Goal: Task Accomplishment & Management: Manage account settings

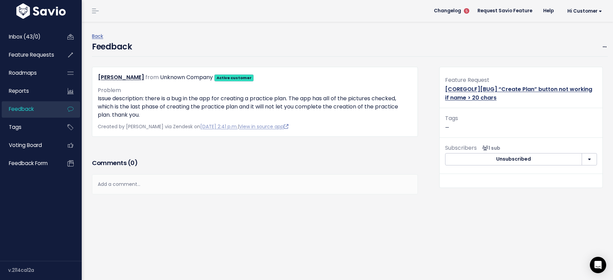
click at [550, 87] on link "[COREGOLF][BUG] “Create Plan” button not working if name > 20 chars" at bounding box center [518, 93] width 147 height 16
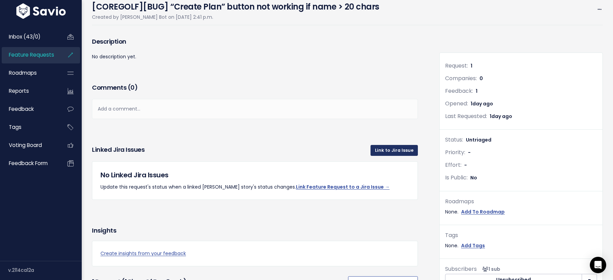
scroll to position [44, 0]
click at [396, 149] on link "Link to Jira Issue" at bounding box center [394, 150] width 47 height 11
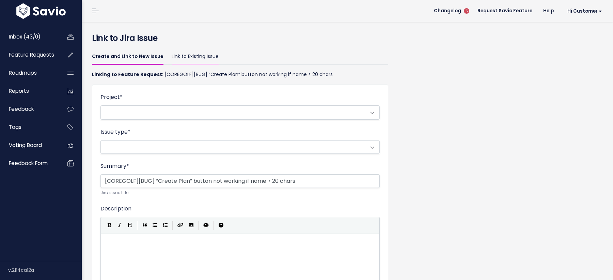
click at [200, 55] on link "Link to Existing Issue" at bounding box center [195, 57] width 47 height 16
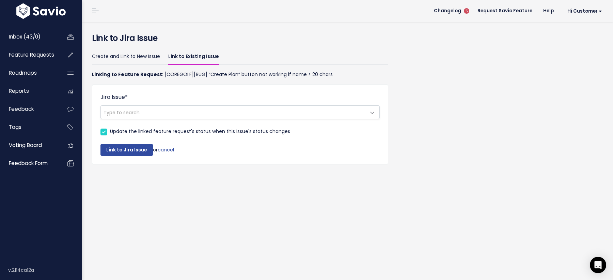
click at [187, 116] on span "Type to search" at bounding box center [233, 112] width 265 height 13
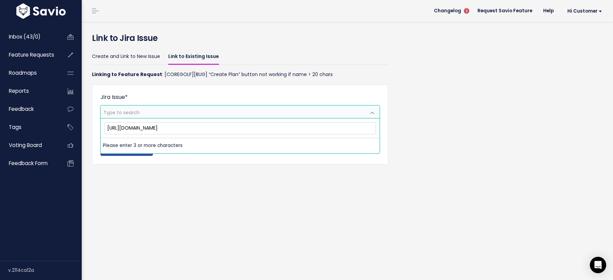
scroll to position [0, 53]
click at [176, 127] on input "https://h19dev.atlassian.net/browse/H19-10089?atlOrigin=eyJpIjoiNTdkNjUzMTA5NjE…" at bounding box center [240, 128] width 272 height 12
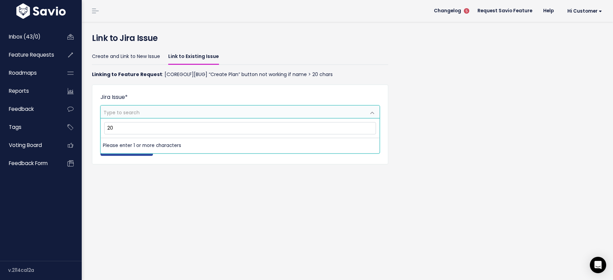
type input "2"
paste input "[CORE Golf] “Create Plan” button not working if name > 20 chars"
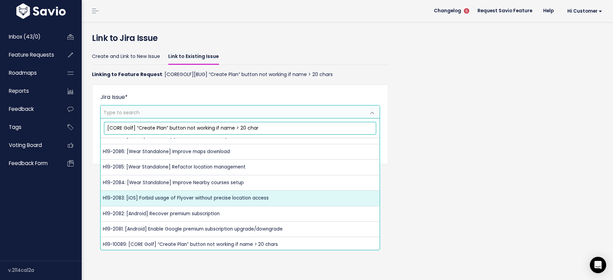
scroll to position [164, 0]
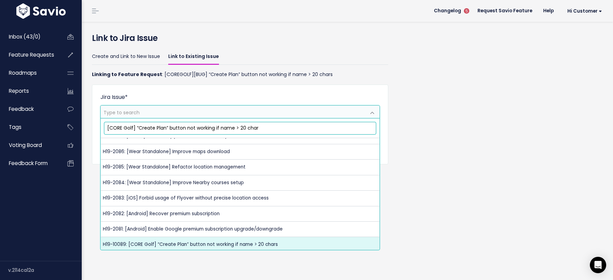
type input "[CORE Golf] “Create Plan” button not working if name > 20 char"
select select "H19-10089"
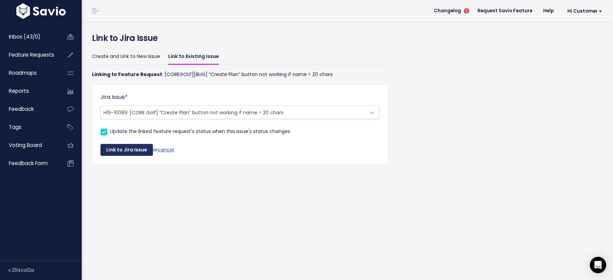
click at [140, 148] on button "Link to Jira Issue" at bounding box center [127, 150] width 52 height 12
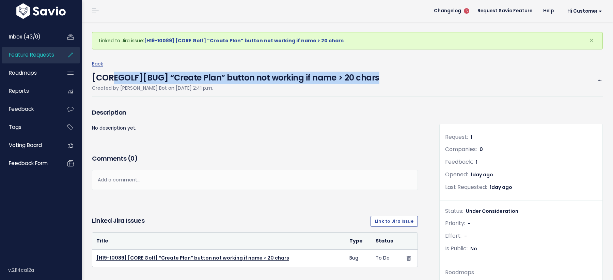
drag, startPoint x: 383, startPoint y: 78, endPoint x: 113, endPoint y: 74, distance: 270.6
click at [113, 74] on div "[COREGOLF][BUG] “Create Plan” button not working if name > 20 chars Created by …" at bounding box center [347, 82] width 511 height 28
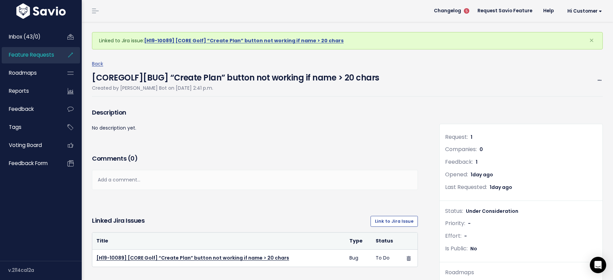
click at [408, 77] on div "[COREGOLF][BUG] “Create Plan” button not working if name > 20 chars Created by …" at bounding box center [347, 82] width 511 height 28
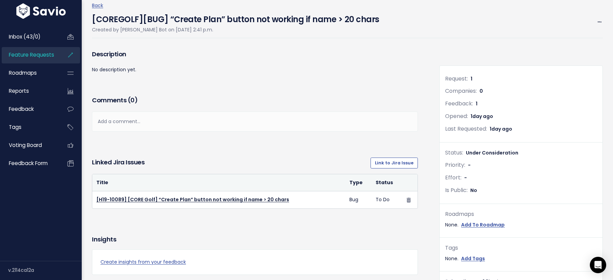
scroll to position [29, 0]
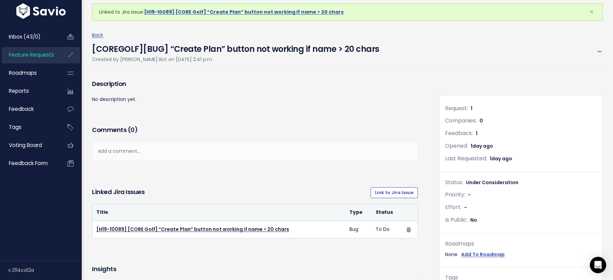
click at [194, 45] on h4 "[COREGOLF][BUG] “Create Plan” button not working if name > 20 chars" at bounding box center [236, 48] width 288 height 16
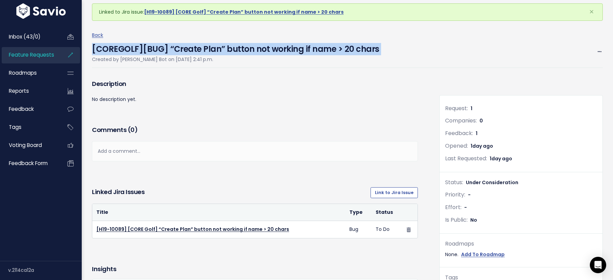
click at [194, 45] on h4 "[COREGOLF][BUG] “Create Plan” button not working if name > 20 chars" at bounding box center [236, 48] width 288 height 16
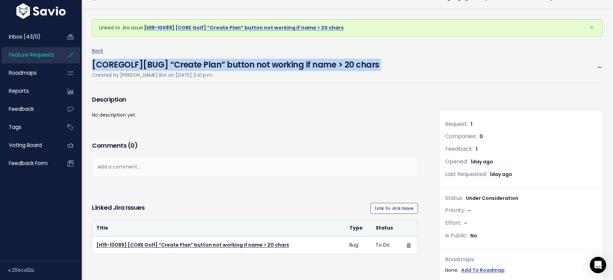
scroll to position [20, 0]
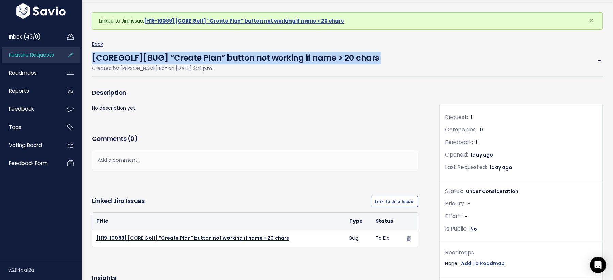
click at [97, 42] on link "Back" at bounding box center [97, 44] width 11 height 7
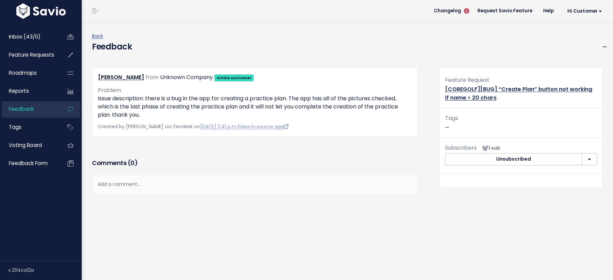
click at [471, 87] on link "[COREGOLF][BUG] “Create Plan” button not working if name > 20 chars" at bounding box center [518, 93] width 147 height 16
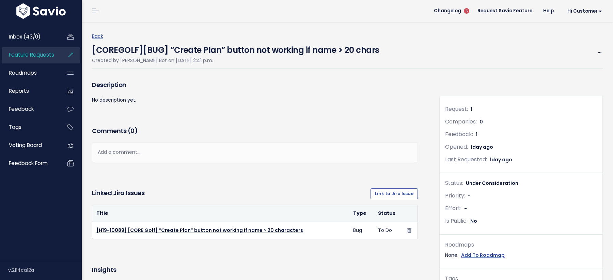
scroll to position [3, 0]
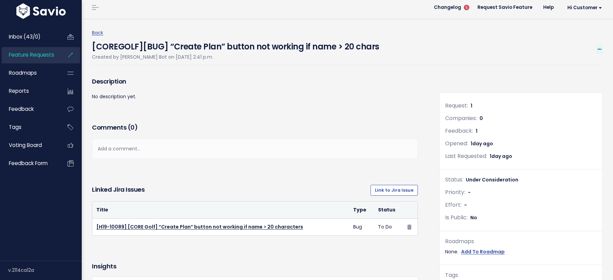
click at [599, 49] on icon at bounding box center [600, 49] width 4 height 4
click at [564, 67] on link "Edit" at bounding box center [577, 68] width 50 height 13
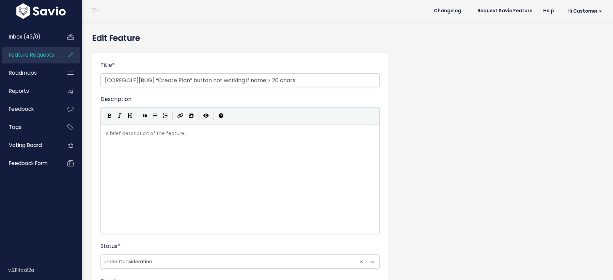
select select
click at [325, 83] on input "[COREGOLF][BUG] “Create Plan” button not working if name > 20 chars" at bounding box center [240, 80] width 279 height 14
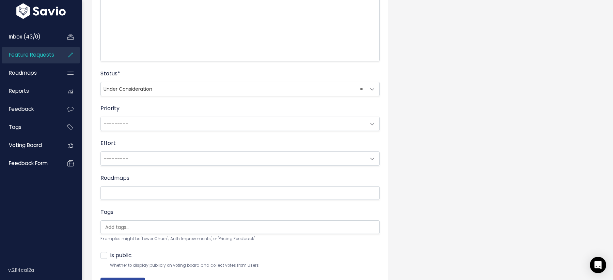
scroll to position [215, 0]
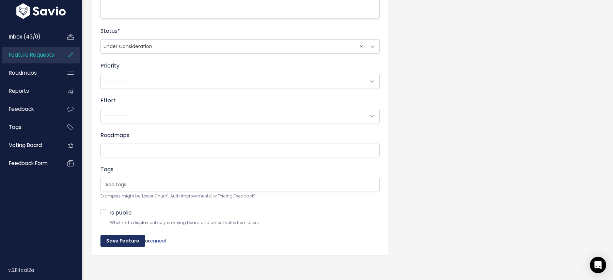
type input "[COREGOLF][BUG] “Create Plan” button not working if name > 20 characters"
click at [125, 238] on input "Save Feature" at bounding box center [123, 241] width 45 height 12
